Goal: Task Accomplishment & Management: Complete application form

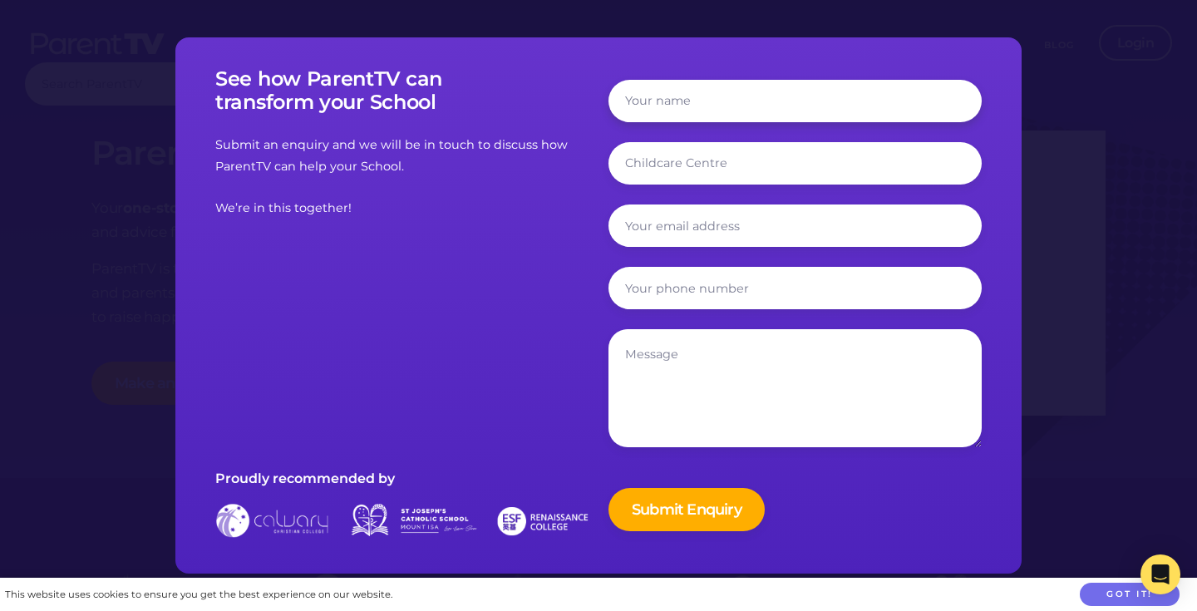
click at [694, 95] on input "text" at bounding box center [795, 101] width 373 height 42
type input "E"
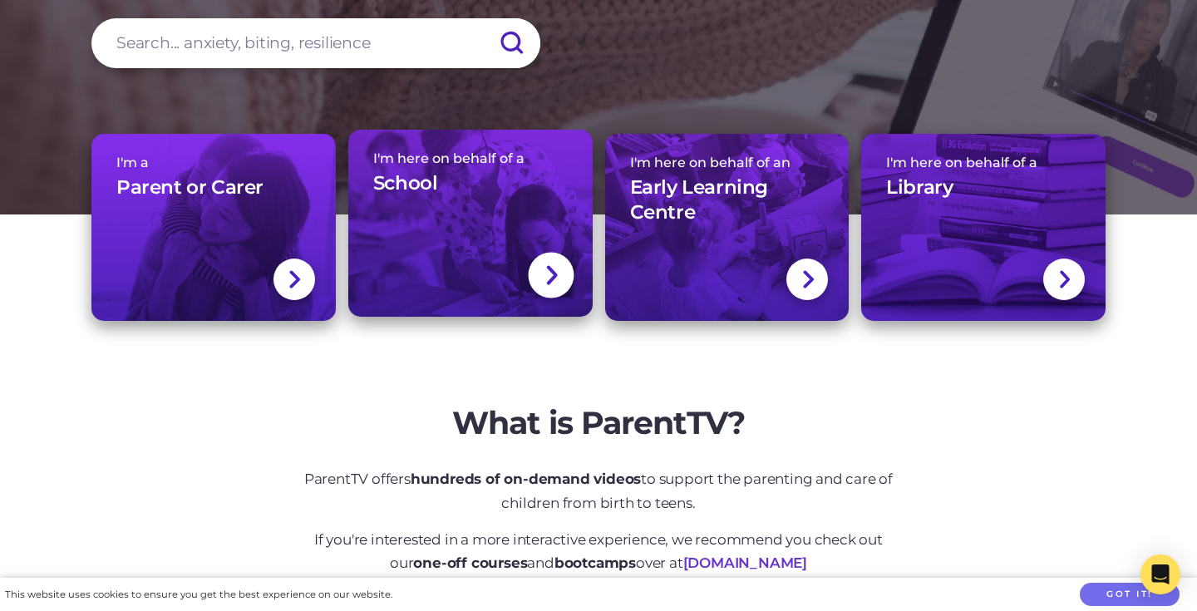
scroll to position [244, 0]
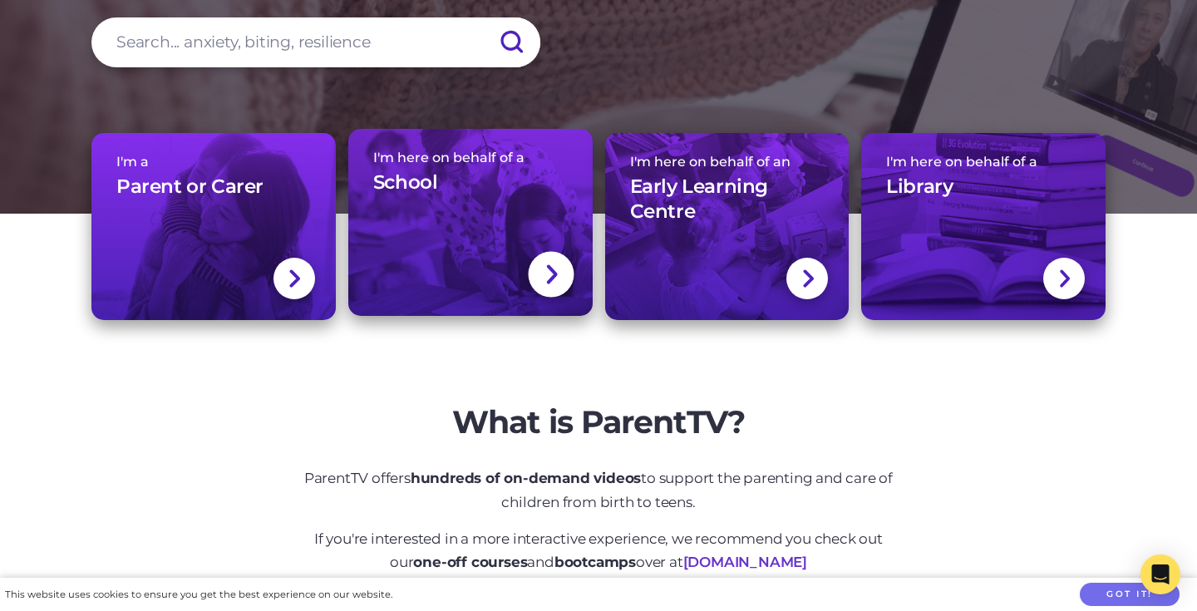
click at [553, 269] on img at bounding box center [550, 275] width 13 height 24
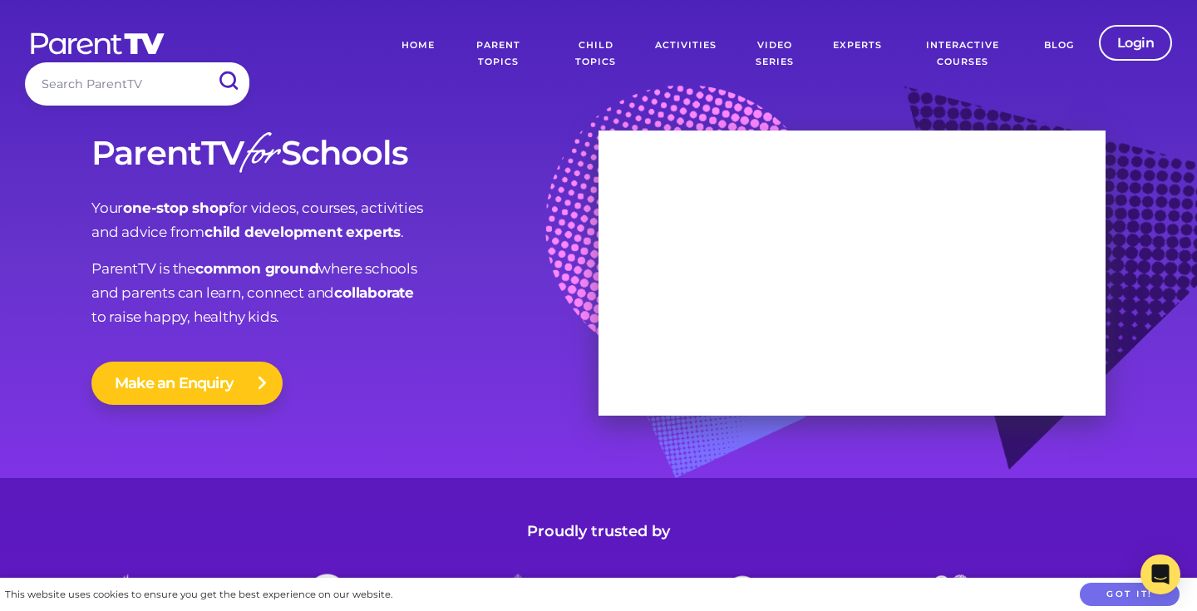
click at [202, 395] on button "Make an Enquiry" at bounding box center [186, 383] width 191 height 43
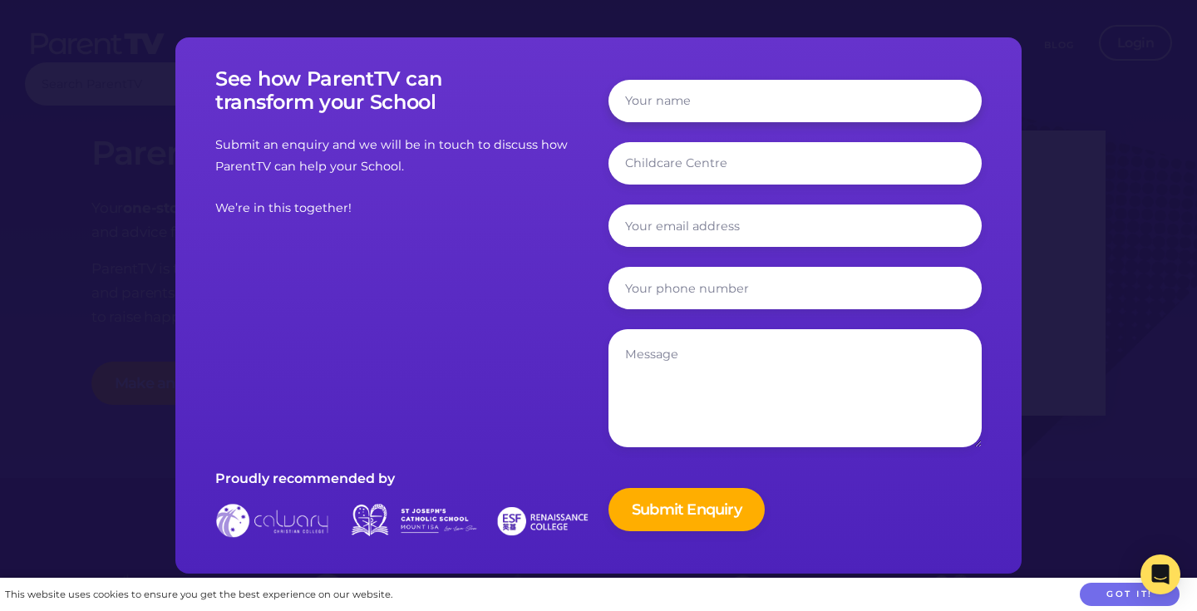
click at [659, 105] on input "text" at bounding box center [795, 101] width 373 height 42
type input "Emma Cuthill"
type input "Saint Ignatius College, Geelong"
click at [664, 231] on input "email" at bounding box center [795, 226] width 373 height 42
type input "cuthille@ignatius.vic.edu.au"
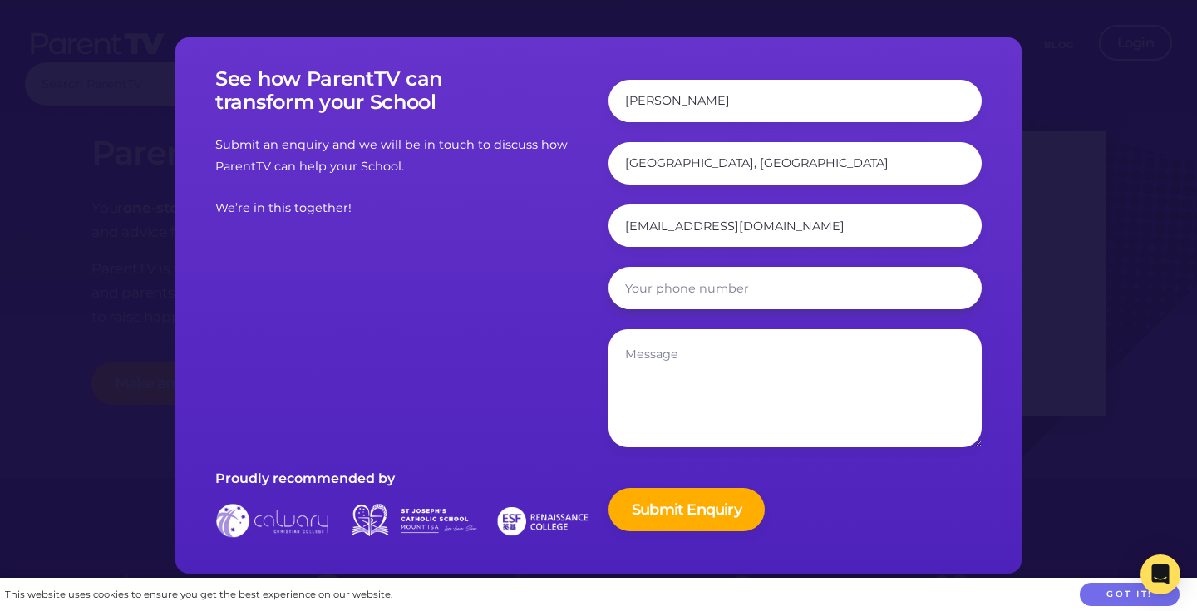
click at [665, 299] on input "tel" at bounding box center [795, 288] width 373 height 42
type input "0"
click at [664, 292] on input "03525311136" at bounding box center [795, 288] width 373 height 42
click at [669, 292] on input "03525111136" at bounding box center [795, 288] width 373 height 42
type input "0352511136"
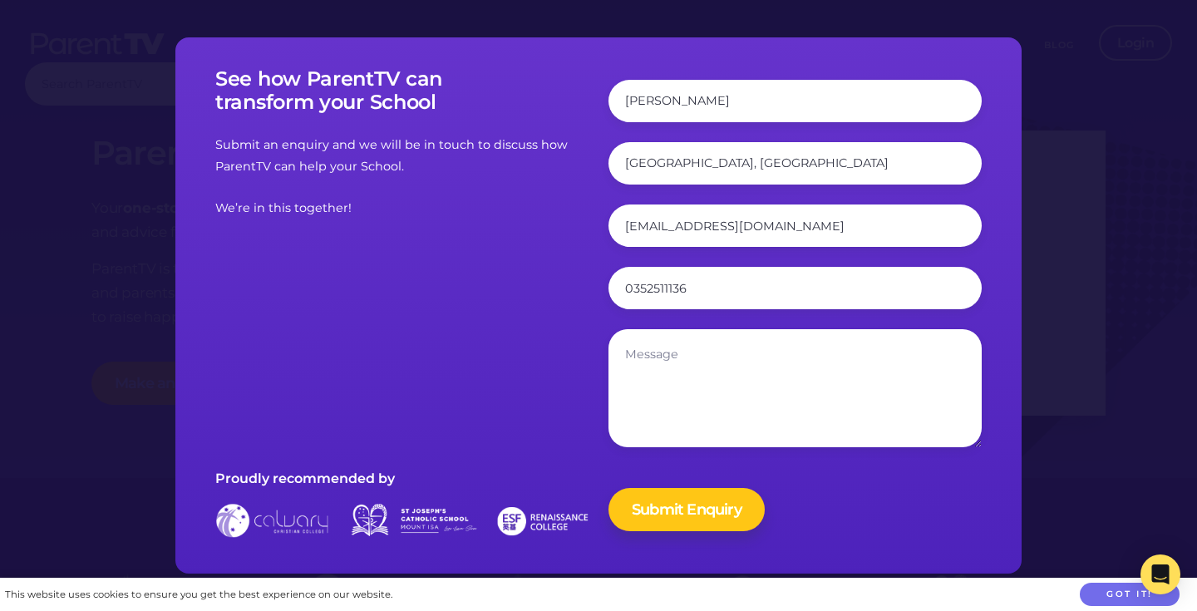
click at [671, 510] on input "Submit Enquiry" at bounding box center [687, 509] width 156 height 43
type textarea "We have a student"
